Goal: Task Accomplishment & Management: Manage account settings

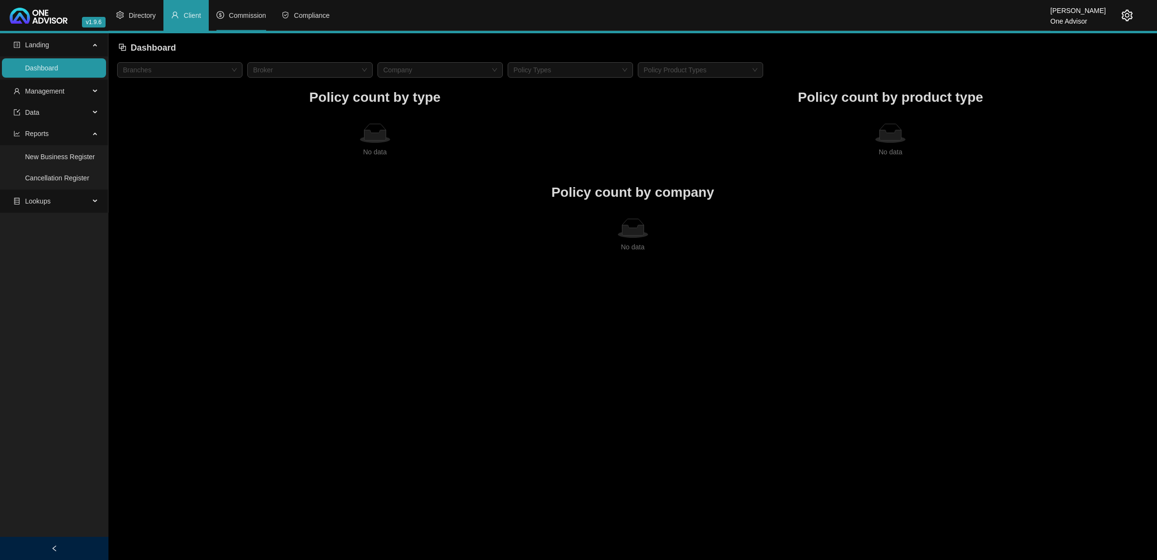
click at [236, 12] on span "Commission" at bounding box center [247, 16] width 37 height 8
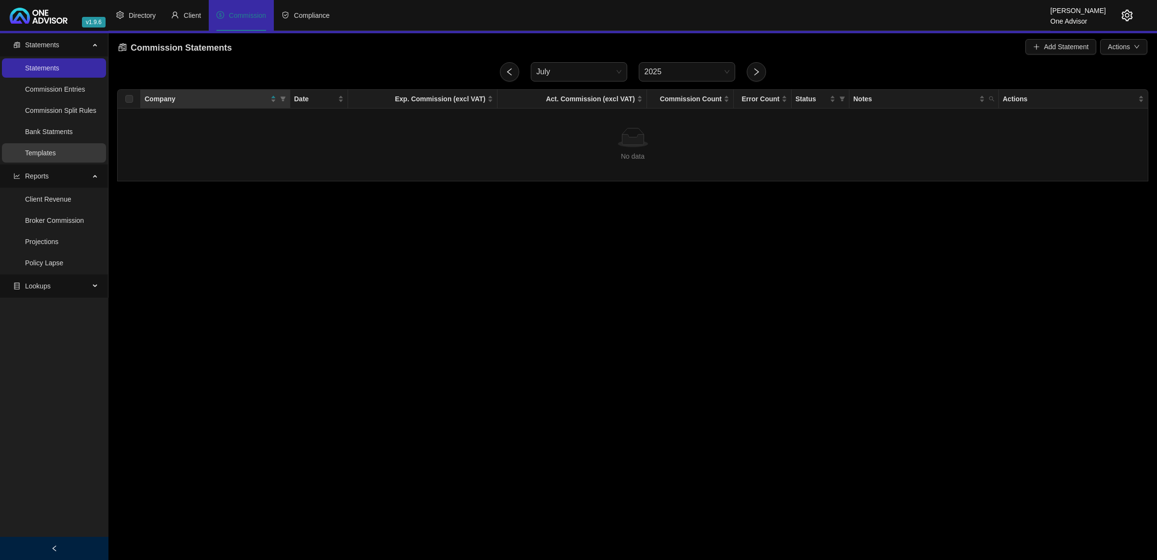
click at [46, 154] on link "Templates" at bounding box center [40, 153] width 31 height 8
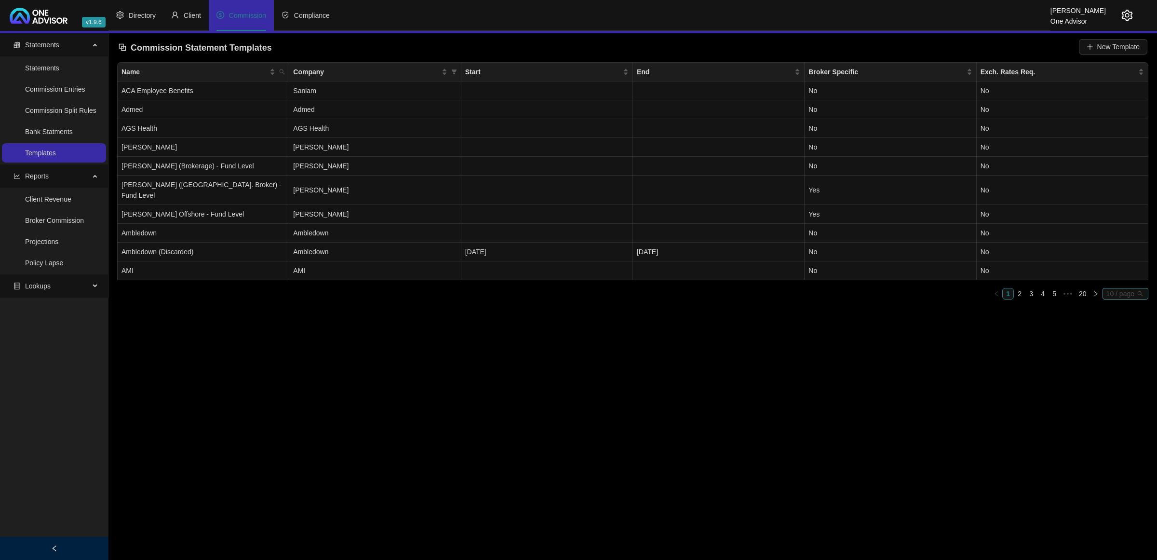
click at [1113, 288] on span "10 / page" at bounding box center [1126, 293] width 38 height 11
click at [1114, 352] on div "100 / page" at bounding box center [1127, 357] width 32 height 11
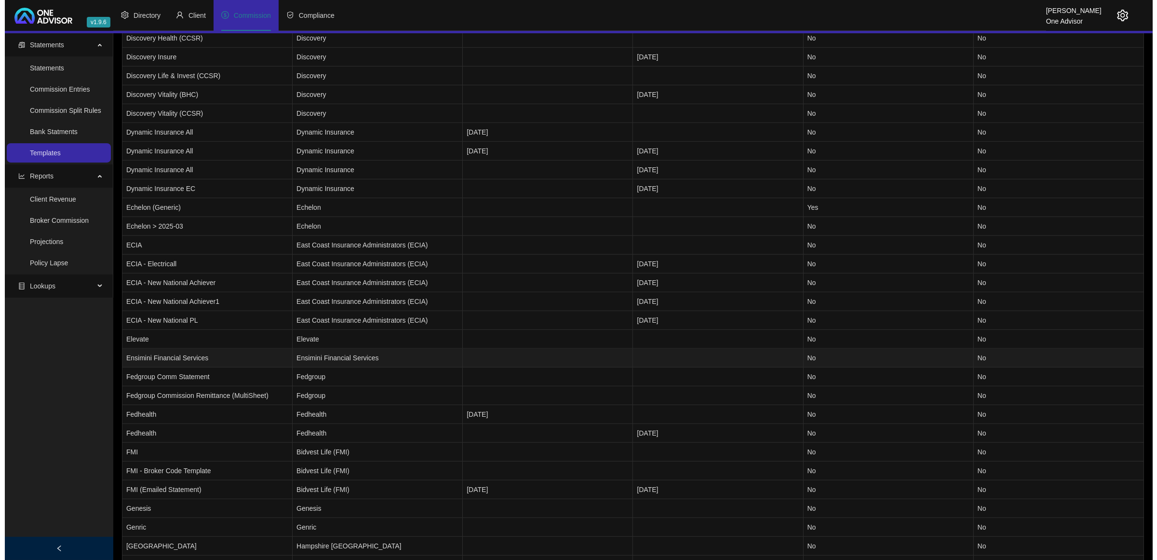
scroll to position [904, 0]
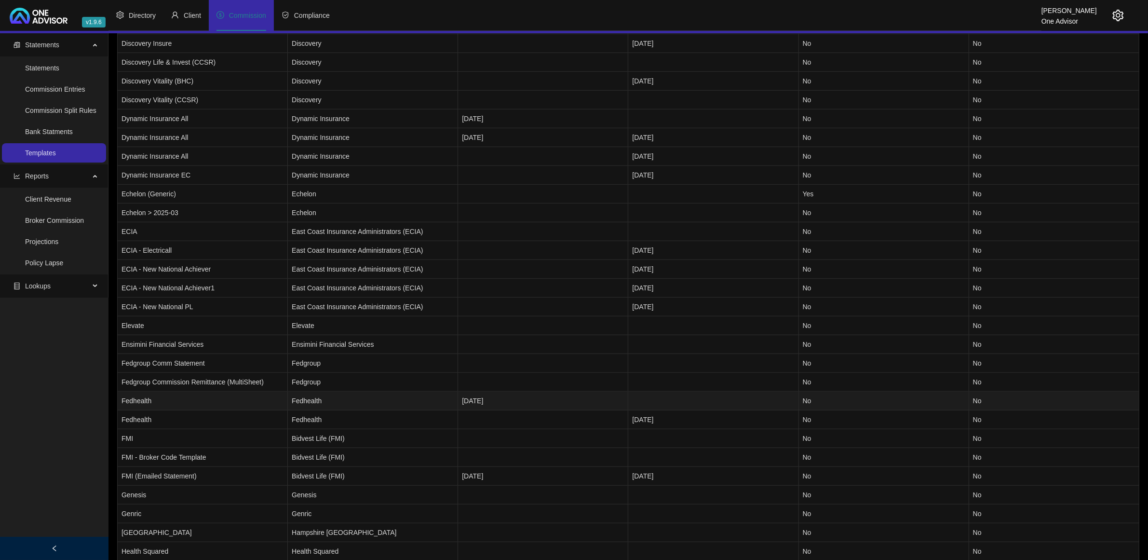
click at [239, 396] on td "Fedhealth" at bounding box center [203, 401] width 170 height 19
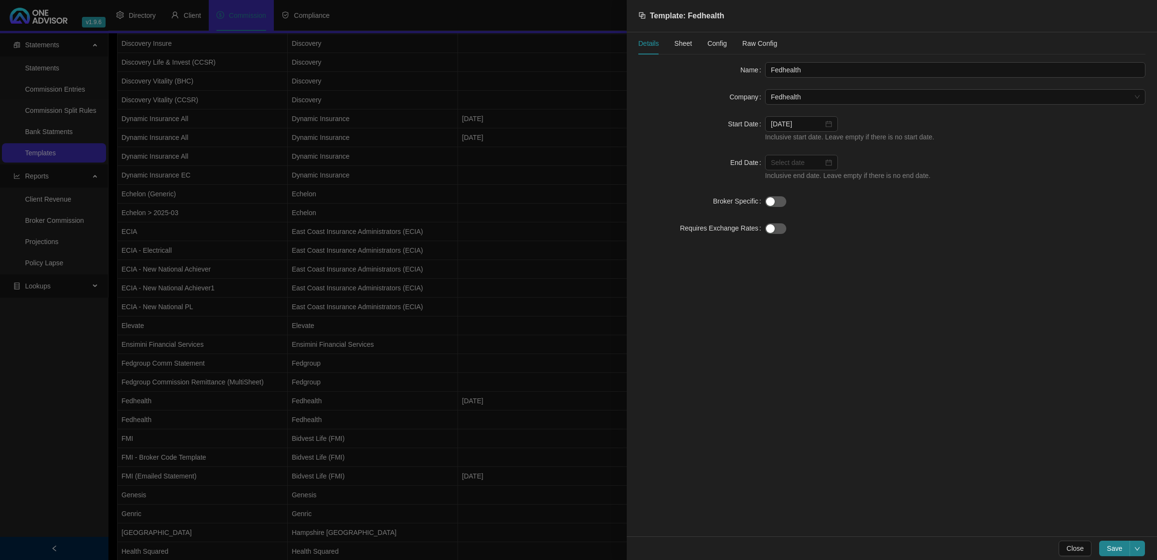
click at [715, 44] on span "Config" at bounding box center [716, 43] width 19 height 7
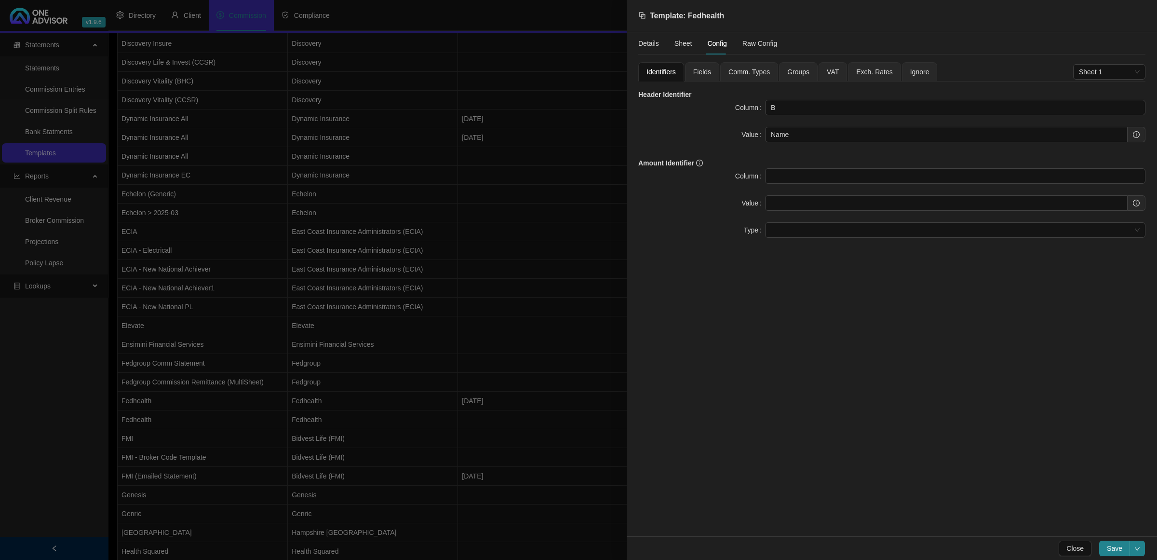
click at [705, 73] on span "Fields" at bounding box center [702, 71] width 18 height 7
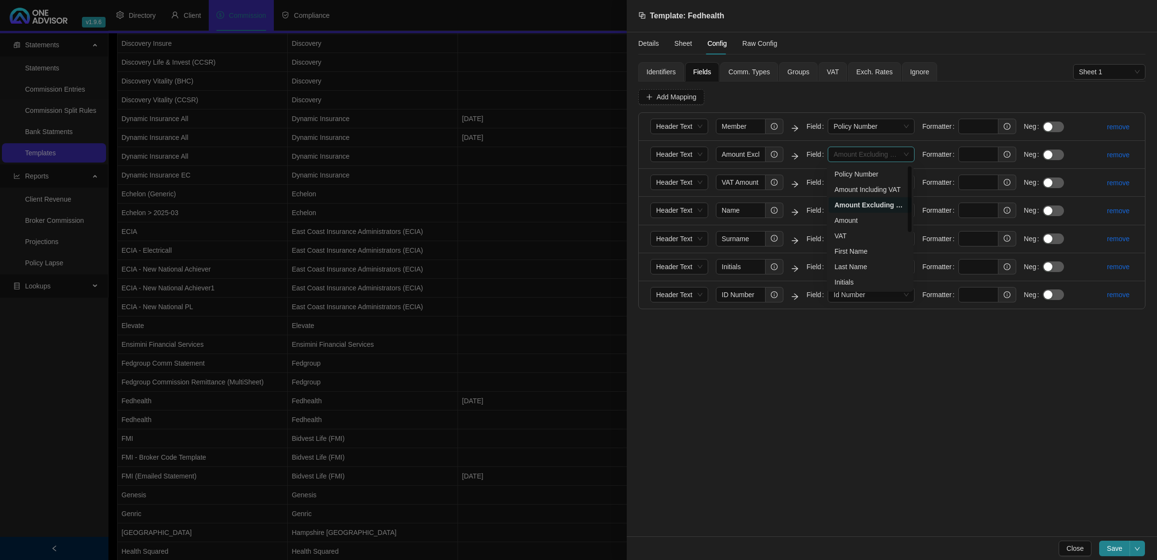
click at [851, 153] on span "Amount Excluding VAT" at bounding box center [871, 154] width 75 height 14
click at [758, 159] on input "Amount Excluding VAT" at bounding box center [741, 154] width 50 height 15
click at [753, 155] on input "Amount Excluding VAT" at bounding box center [741, 154] width 50 height 15
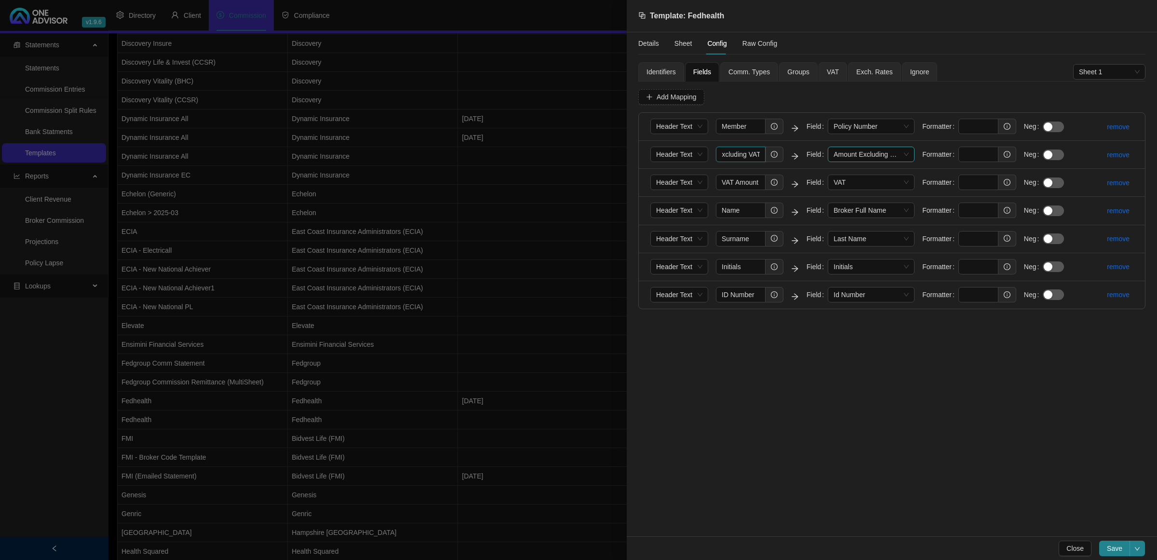
drag, startPoint x: 722, startPoint y: 157, endPoint x: 855, endPoint y: 158, distance: 133.1
click at [855, 158] on form "Header Text Amount Excluding VAT Field Amount Excluding VAT Formatter Neg" at bounding box center [861, 155] width 421 height 16
paste input "Amount to be Paid"
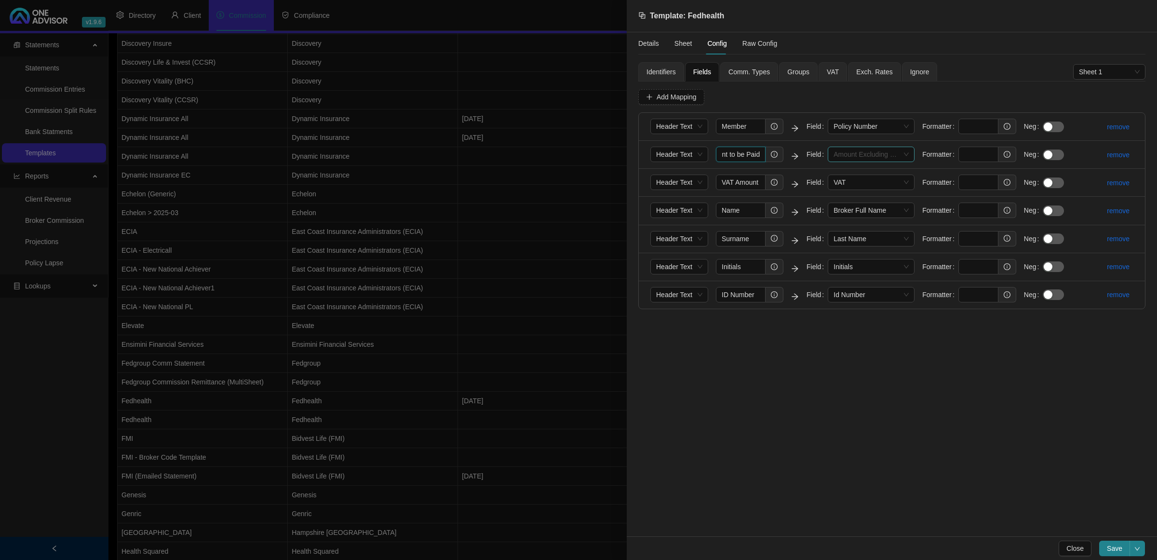
click at [893, 151] on span "Amount Excluding VAT" at bounding box center [871, 154] width 75 height 14
type input "Amount to be Paid"
click at [883, 187] on div "Amount Including VAT" at bounding box center [870, 189] width 71 height 11
click at [1112, 546] on span "Save" at bounding box center [1114, 548] width 15 height 11
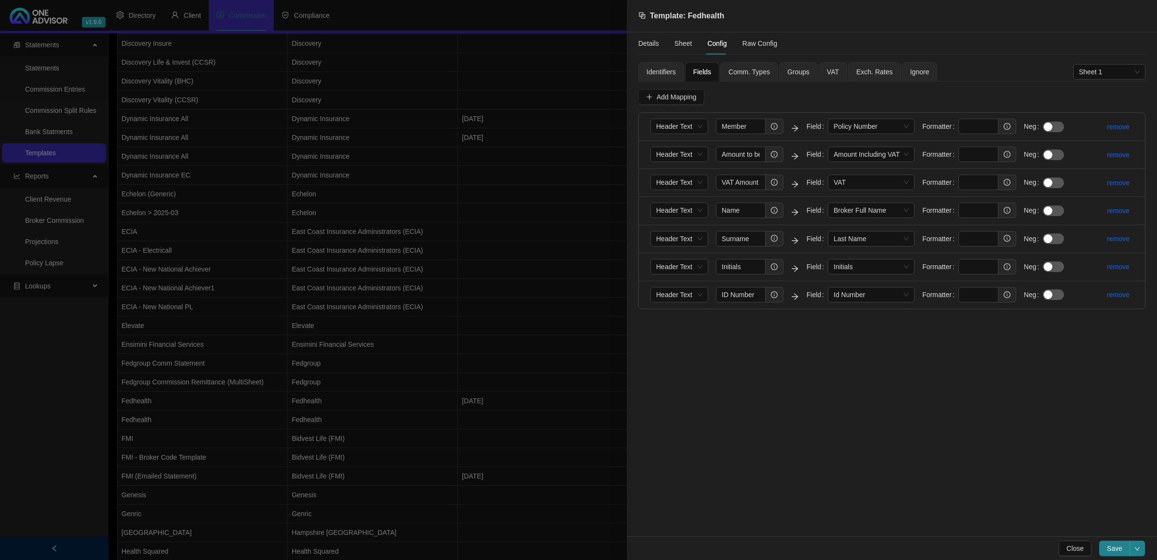
click at [596, 288] on div at bounding box center [578, 280] width 1157 height 560
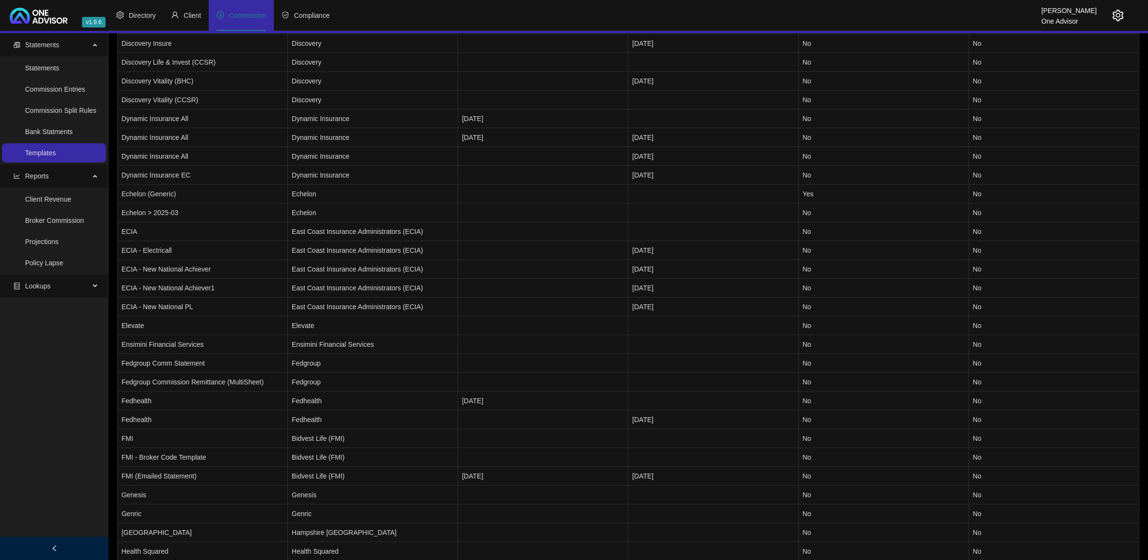
click at [1129, 15] on header "v1.9.6 [PERSON_NAME] One Advisor Directory Client Commission Compliance" at bounding box center [574, 16] width 1148 height 33
click at [1114, 18] on icon "setting" at bounding box center [1118, 16] width 11 height 12
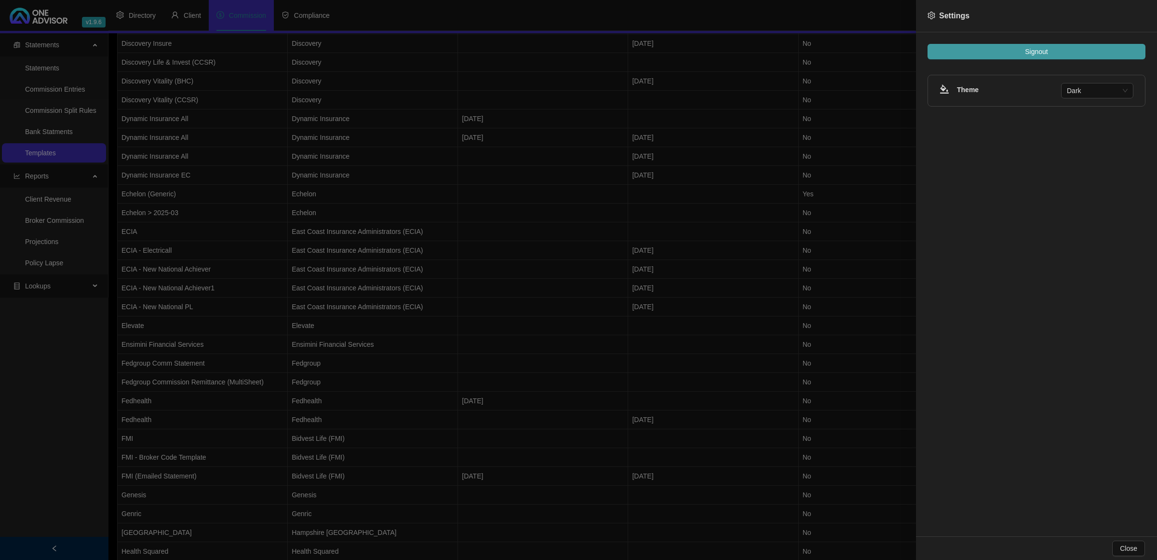
click at [1065, 54] on button "Signout" at bounding box center [1037, 51] width 218 height 15
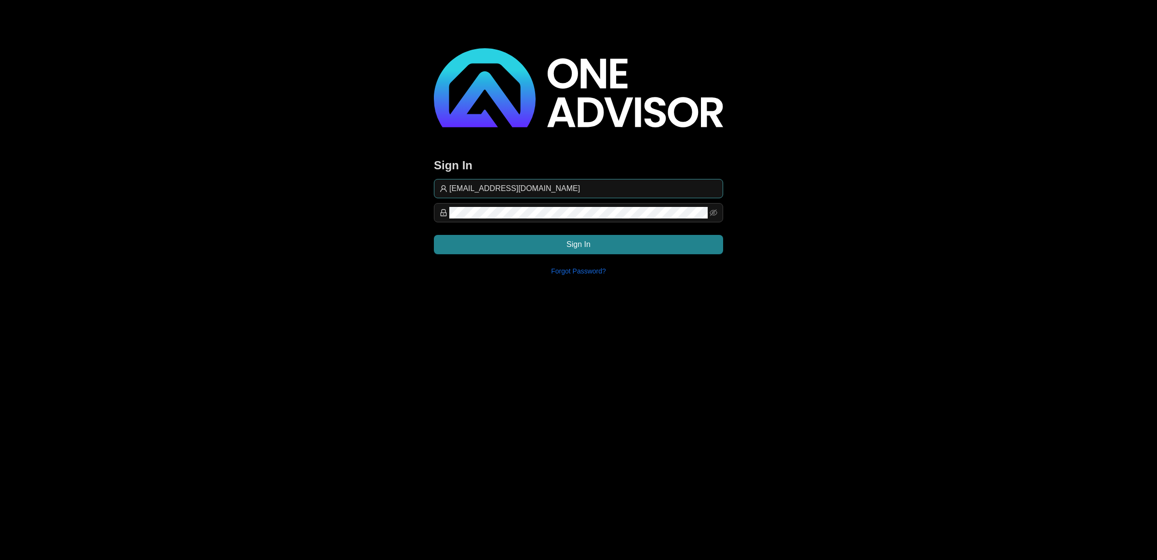
click at [568, 189] on input "[EMAIL_ADDRESS][DOMAIN_NAME]" at bounding box center [583, 189] width 268 height 12
type input "[EMAIL_ADDRESS][DOMAIN_NAME]"
click at [650, 243] on button "Sign In" at bounding box center [578, 244] width 289 height 19
